Goal: Find specific page/section: Find specific page/section

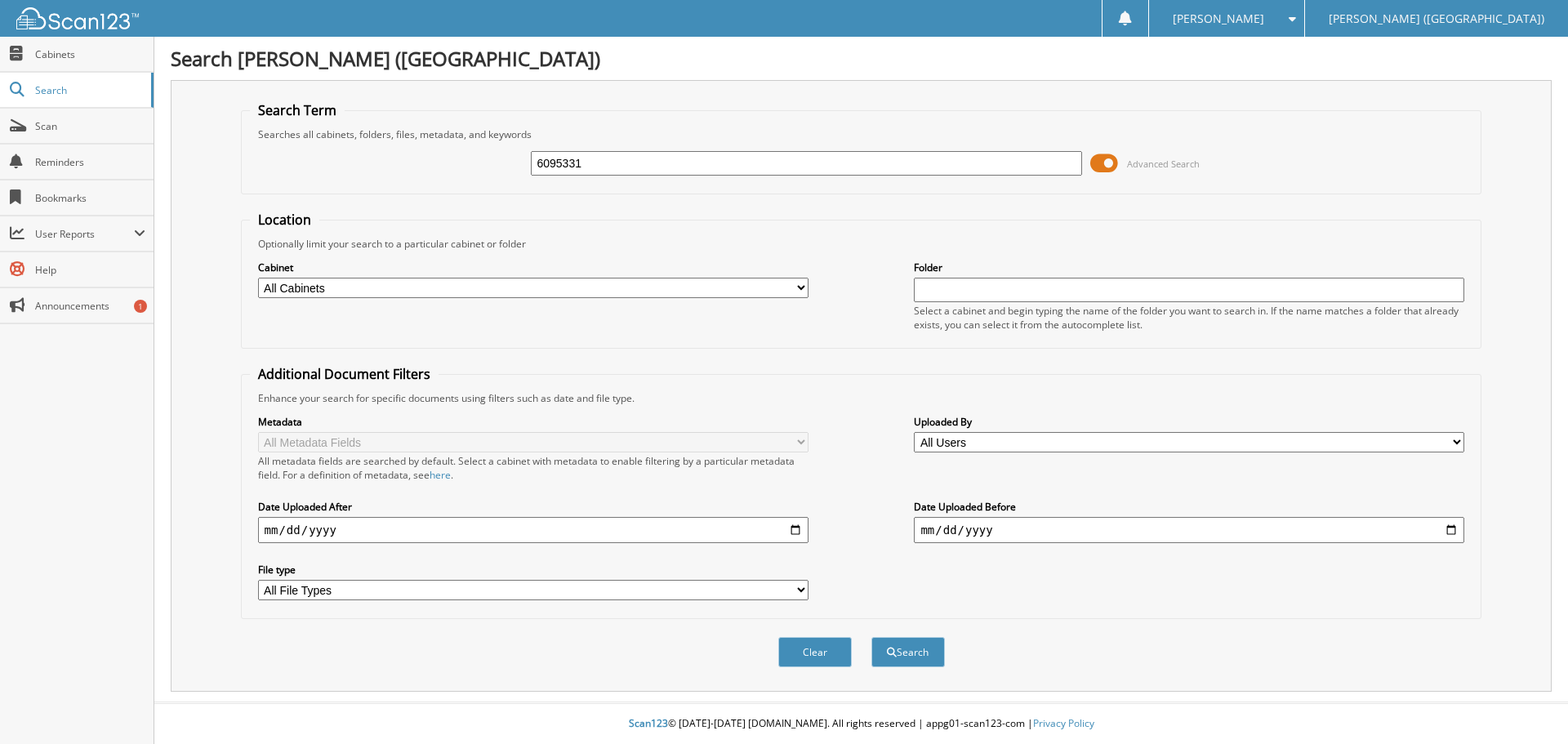
type input "6095331"
click at [872, 637] on button "Search" at bounding box center [908, 652] width 73 height 30
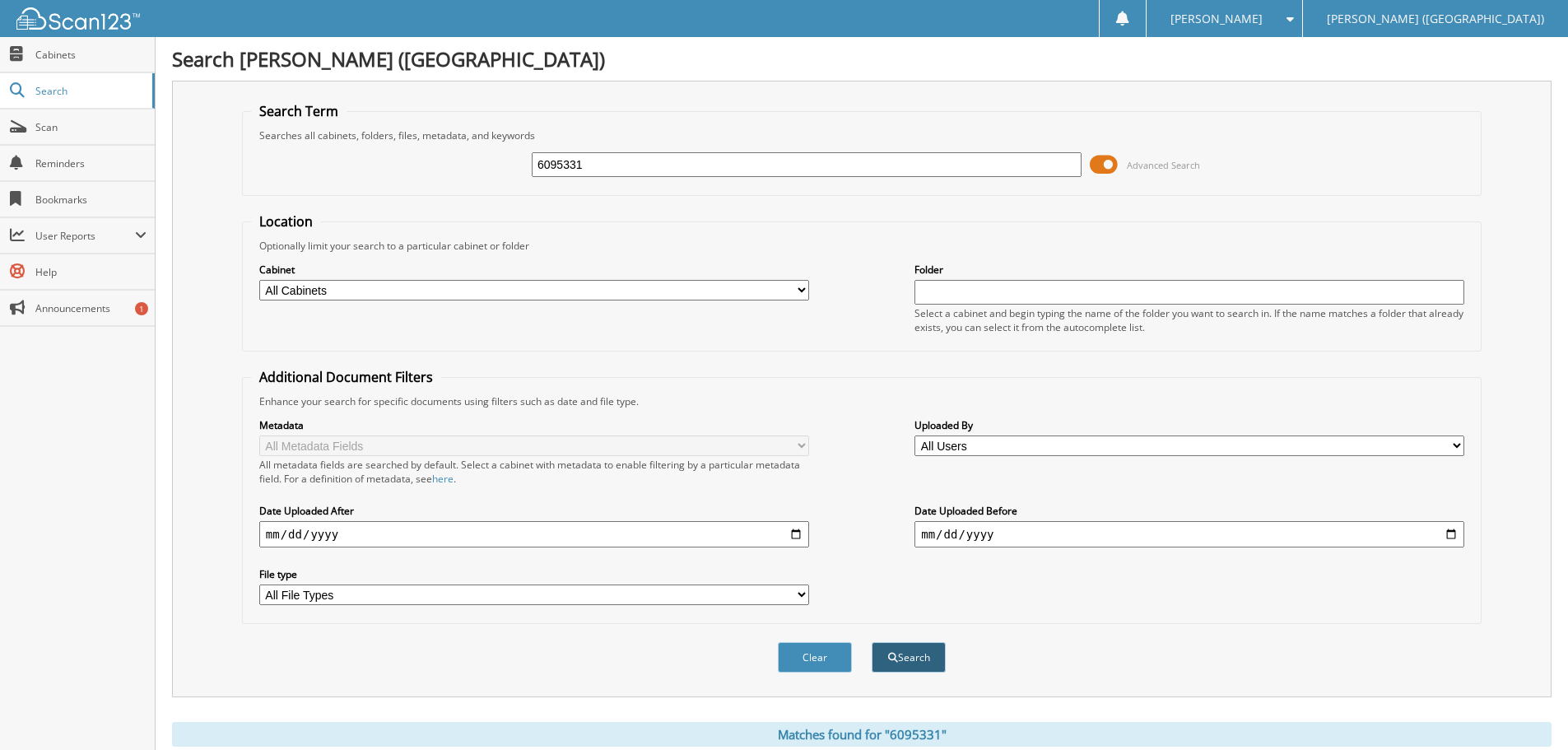
click at [911, 660] on button "Search" at bounding box center [909, 657] width 74 height 30
click at [72, 59] on span "Cabinets" at bounding box center [90, 55] width 111 height 14
